Goal: Transaction & Acquisition: Purchase product/service

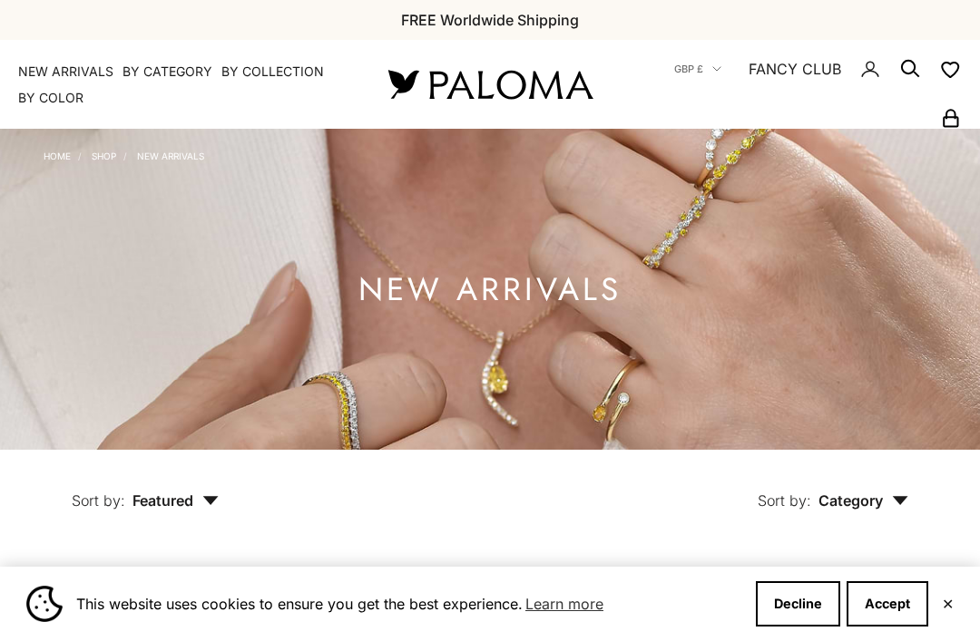
scroll to position [134, 0]
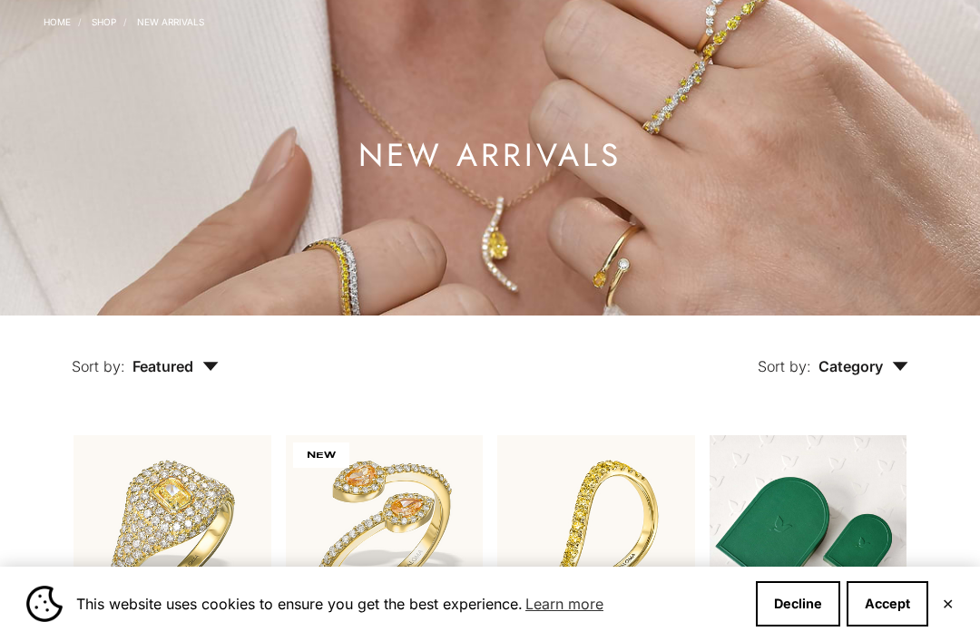
click at [824, 627] on button "Decline" at bounding box center [798, 603] width 84 height 45
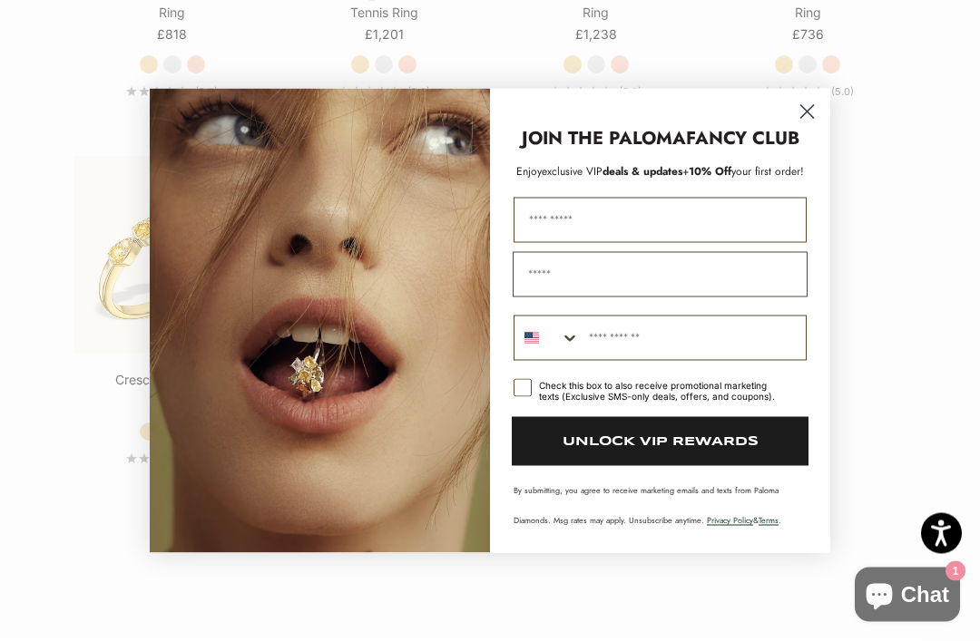
scroll to position [2729, 0]
click at [817, 126] on circle "Close dialog" at bounding box center [807, 111] width 30 height 30
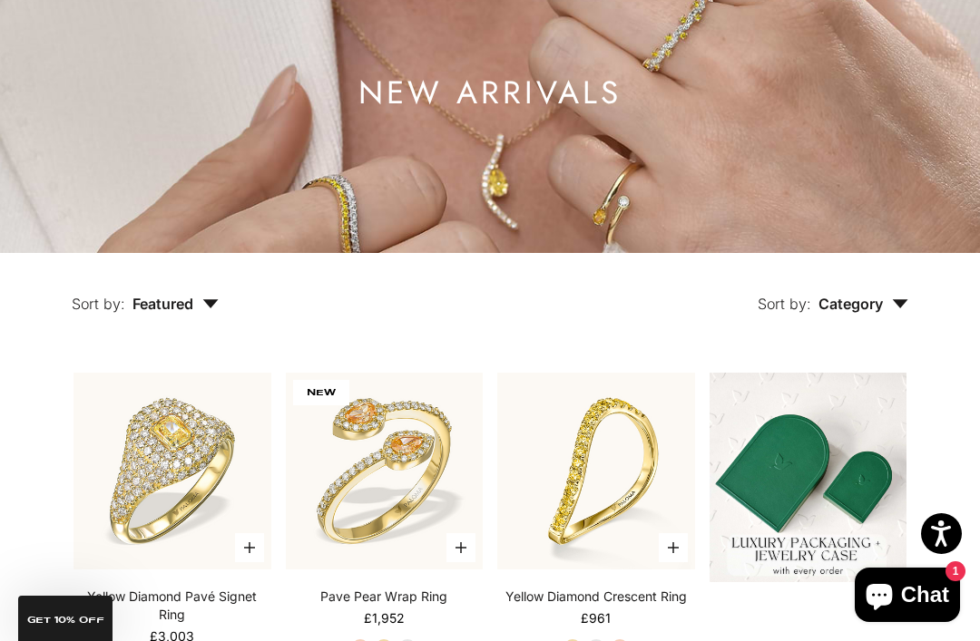
scroll to position [0, 0]
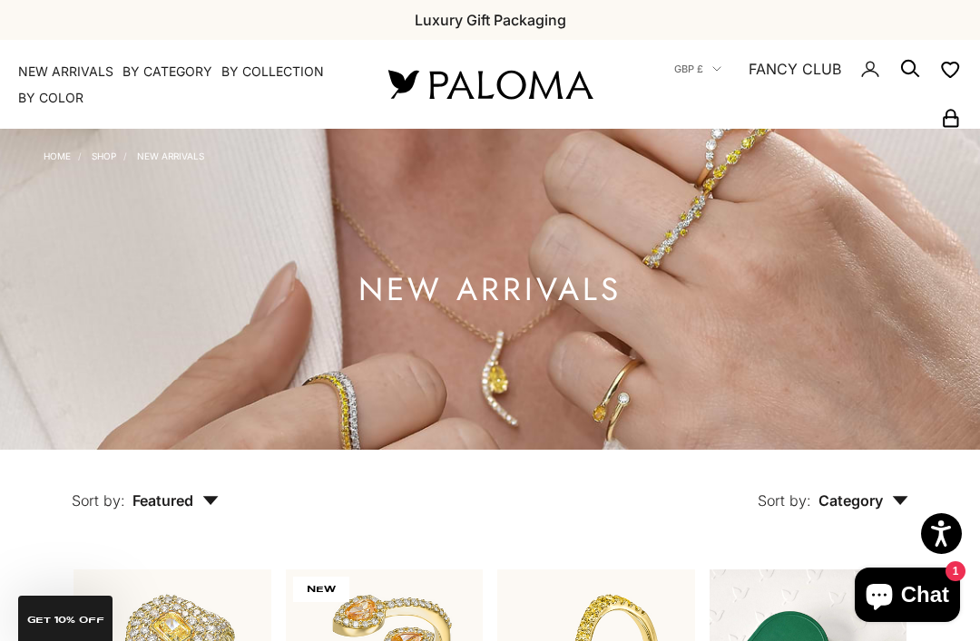
click at [116, 156] on link "Shop" at bounding box center [104, 156] width 24 height 11
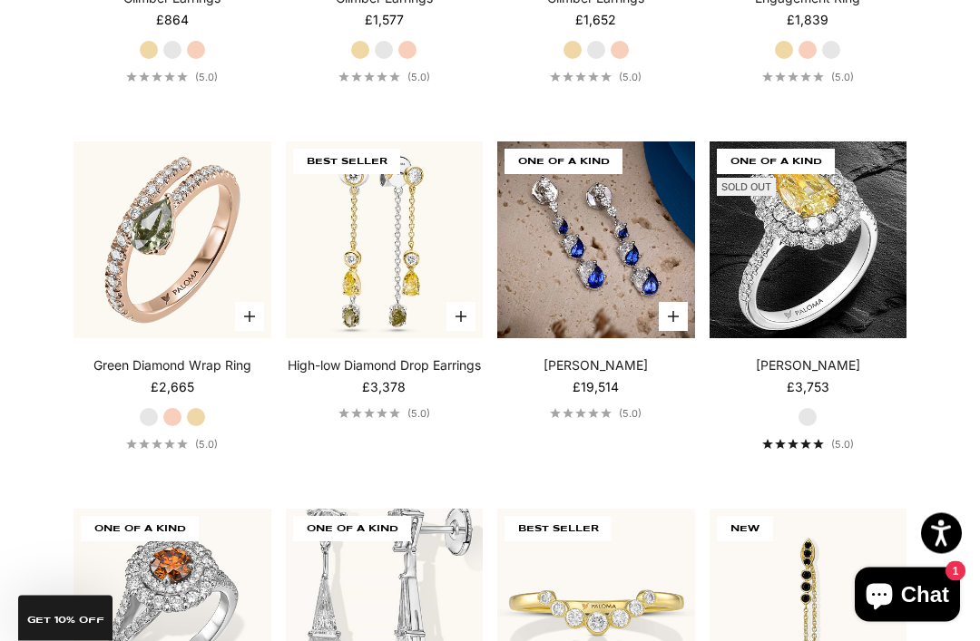
scroll to position [7175, 0]
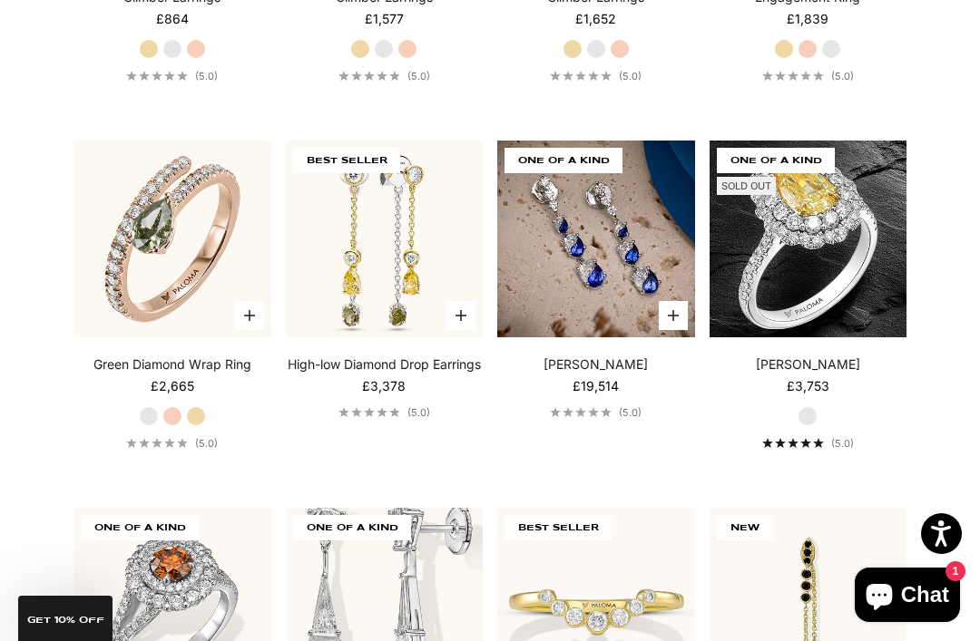
click at [239, 357] on link "Green Diamond Wrap Ring" at bounding box center [172, 365] width 158 height 18
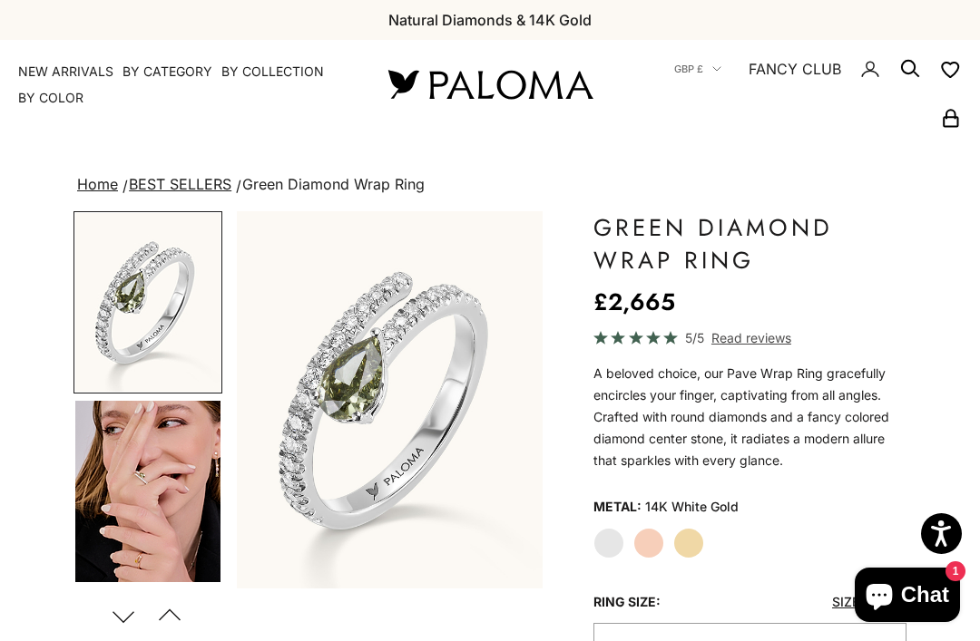
click at [687, 539] on label "Yellow Gold" at bounding box center [688, 543] width 31 height 31
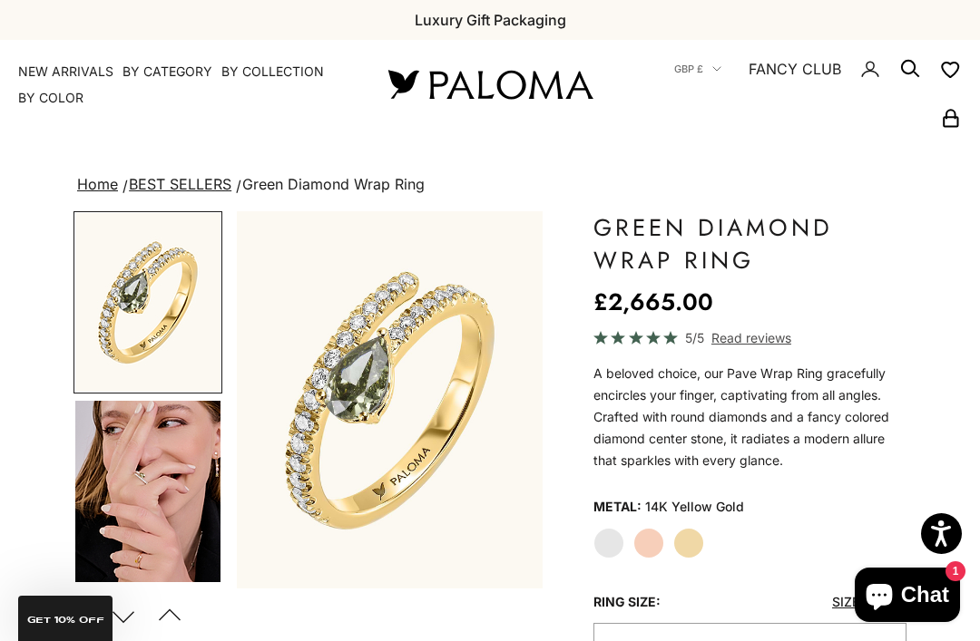
click at [649, 549] on label "Rose Gold" at bounding box center [648, 543] width 31 height 31
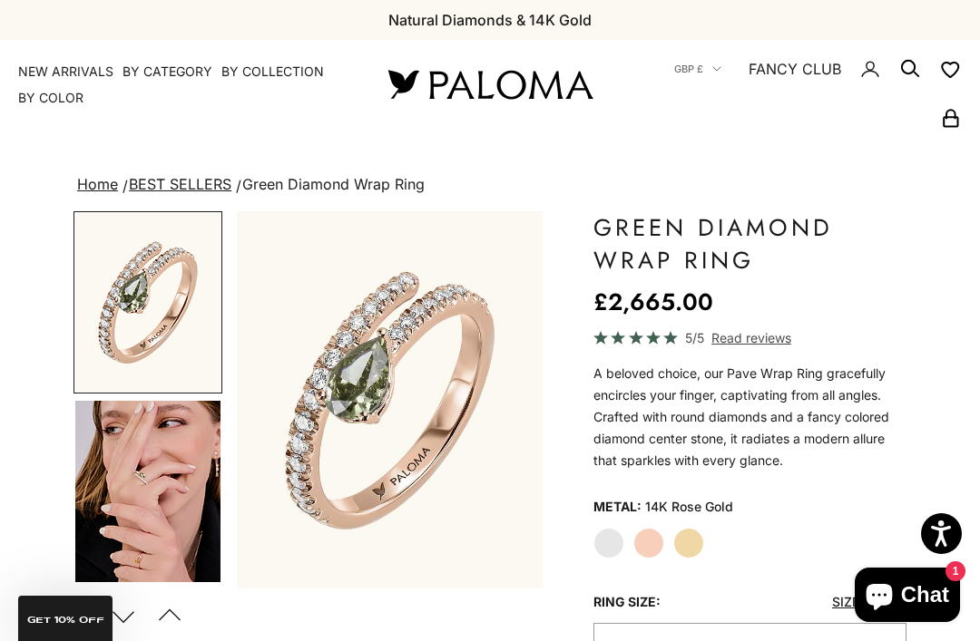
click at [146, 503] on img "Go to item 4" at bounding box center [147, 491] width 145 height 181
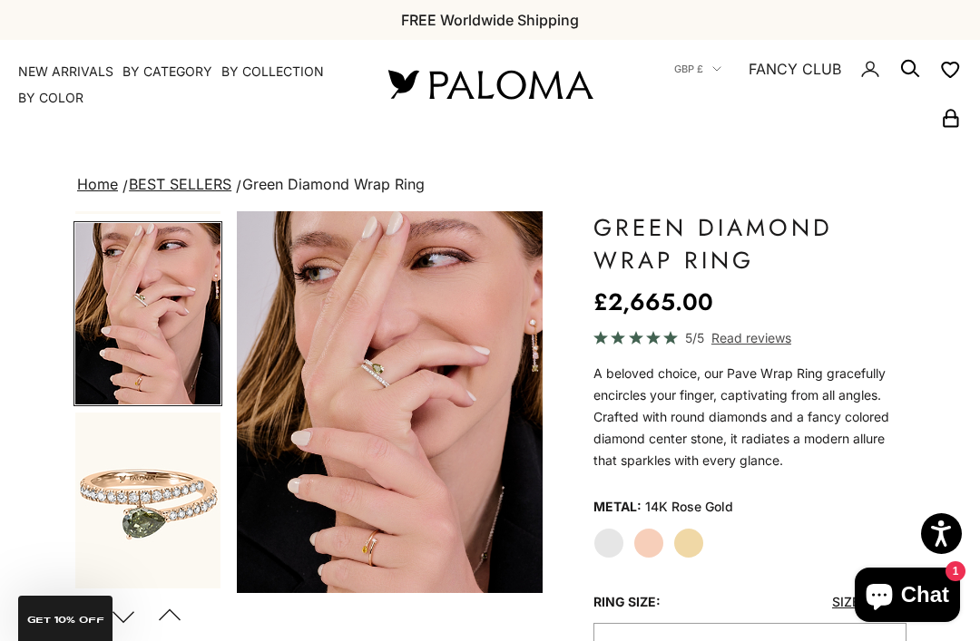
scroll to position [178, 0]
click at [171, 506] on img "Go to item 7" at bounding box center [147, 502] width 145 height 179
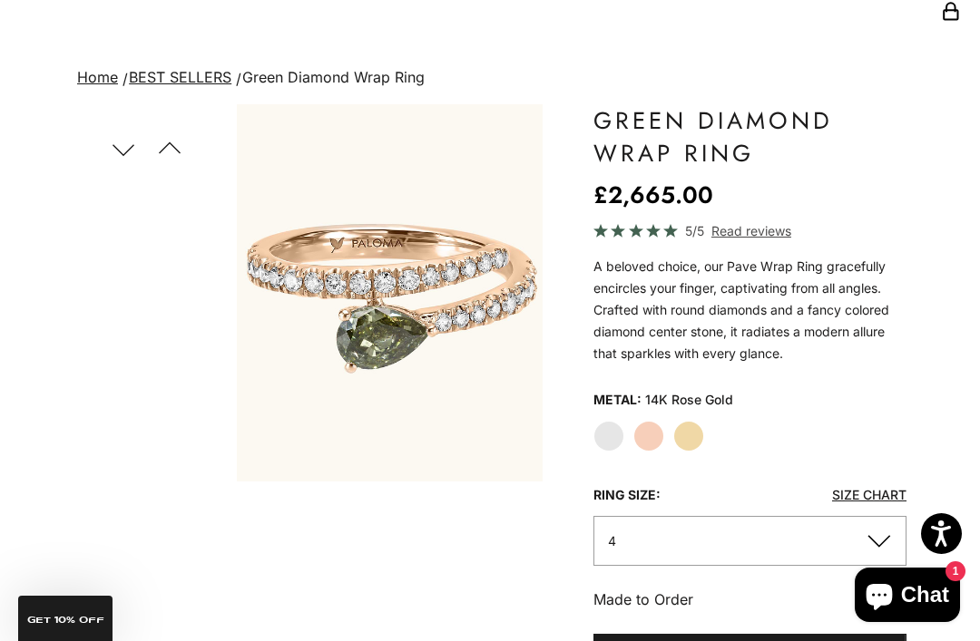
scroll to position [0, 0]
